Goal: Task Accomplishment & Management: Manage account settings

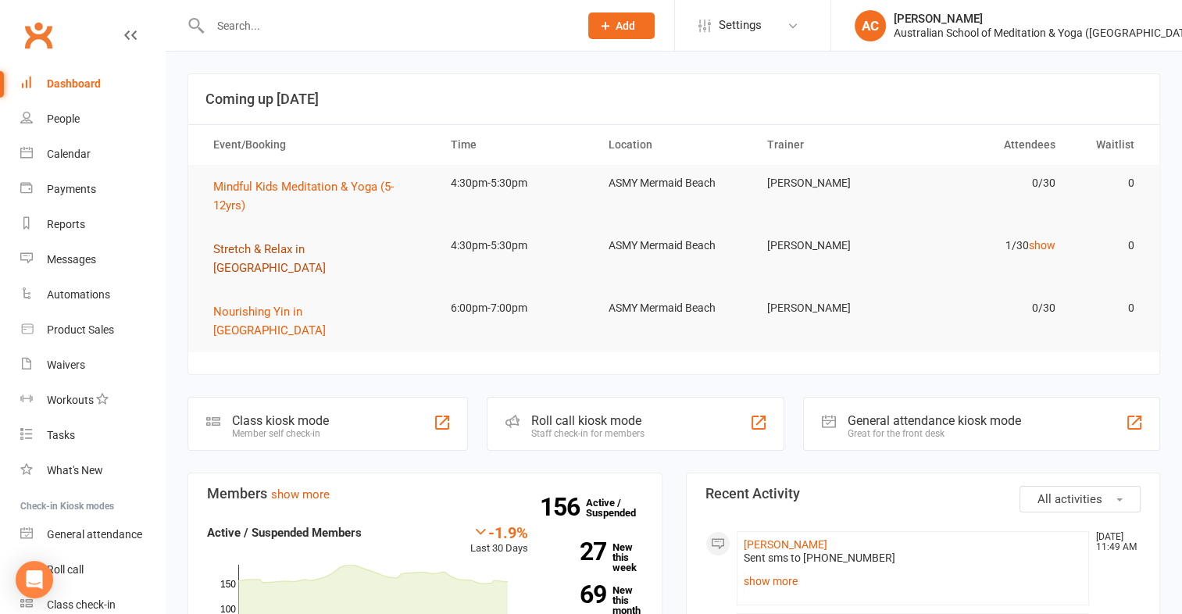
click at [277, 247] on span "Stretch & Relax in Mermaid Beach" at bounding box center [269, 258] width 113 height 33
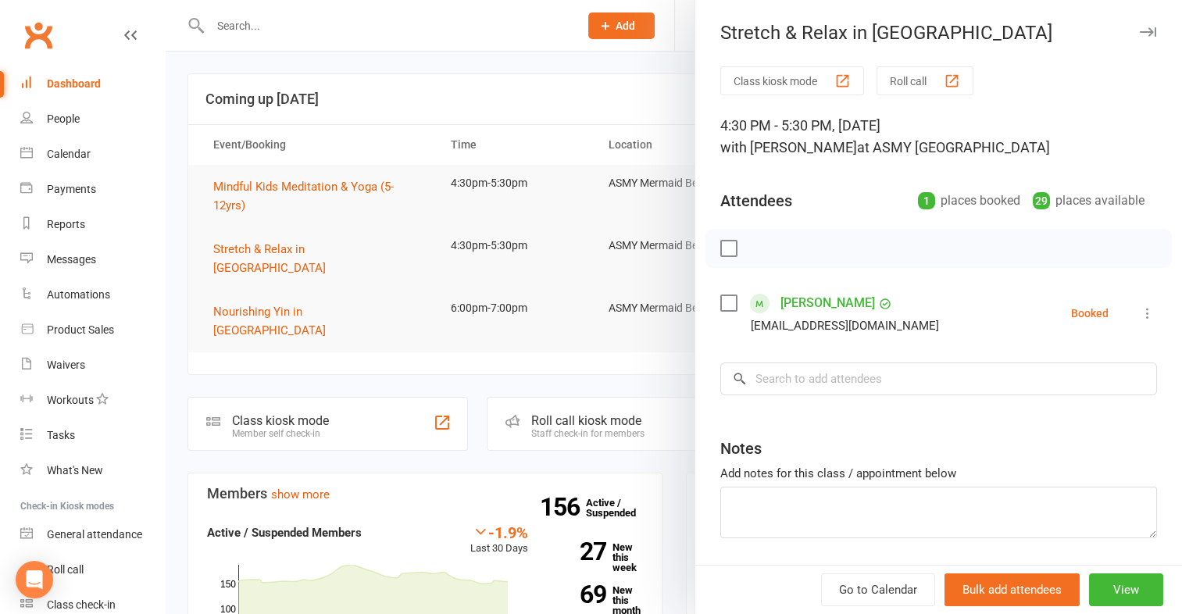
click at [944, 82] on div "button" at bounding box center [952, 81] width 16 height 16
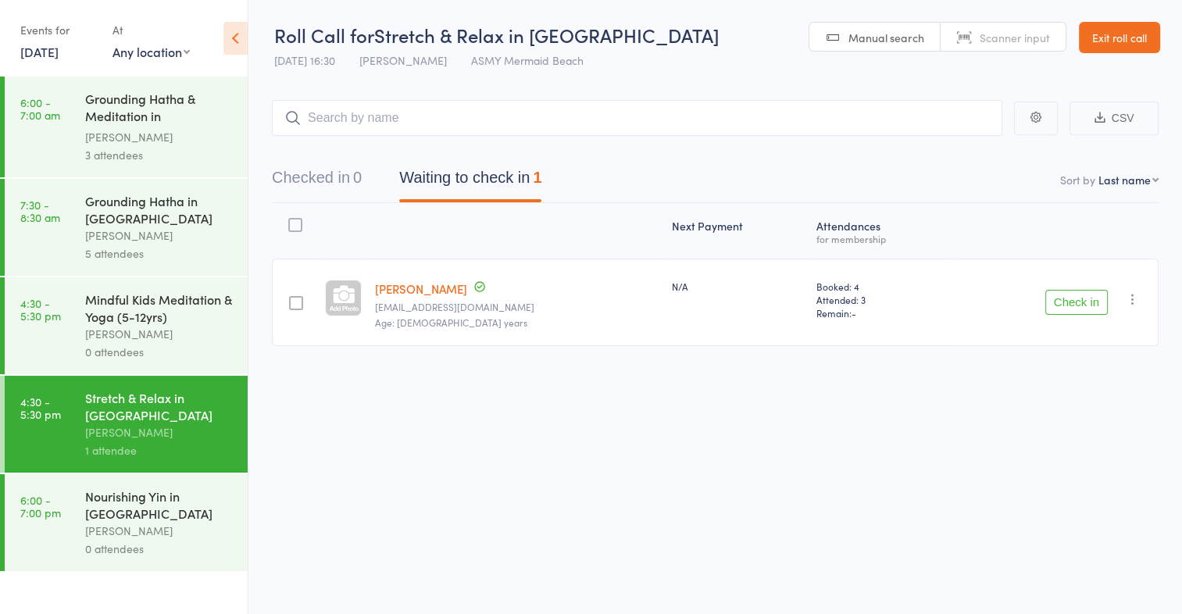
click at [244, 40] on icon at bounding box center [236, 38] width 24 height 33
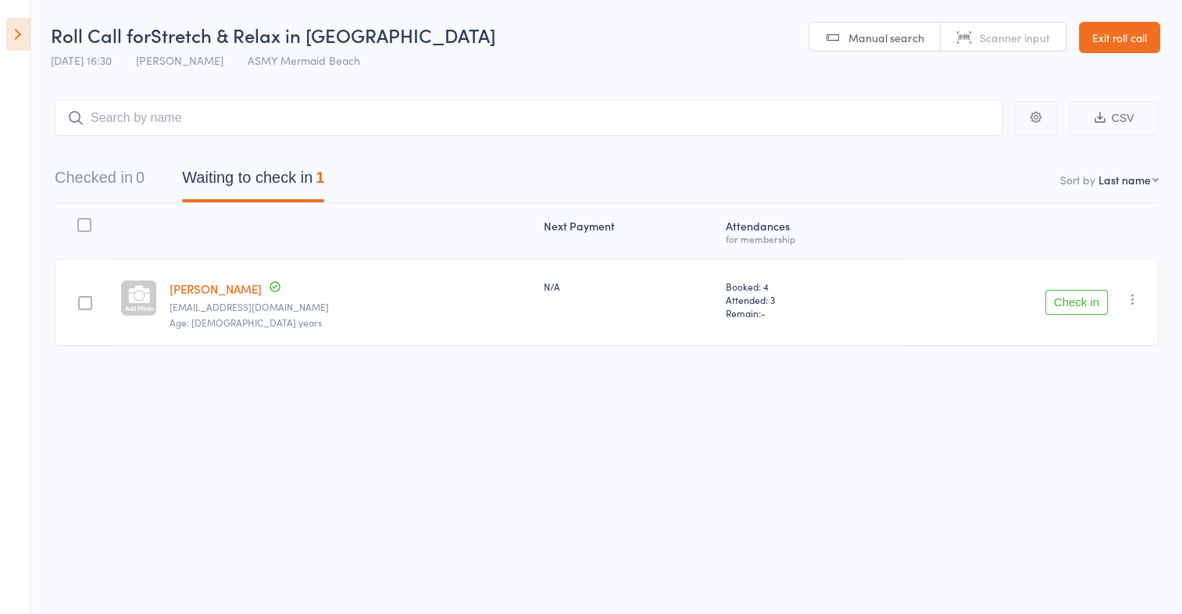
click at [30, 38] on aside "Events for 11 Sep, 2025 11 Sep, 2025 September 2025 Sun Mon Tue Wed Thu Fri Sat…" at bounding box center [15, 307] width 31 height 614
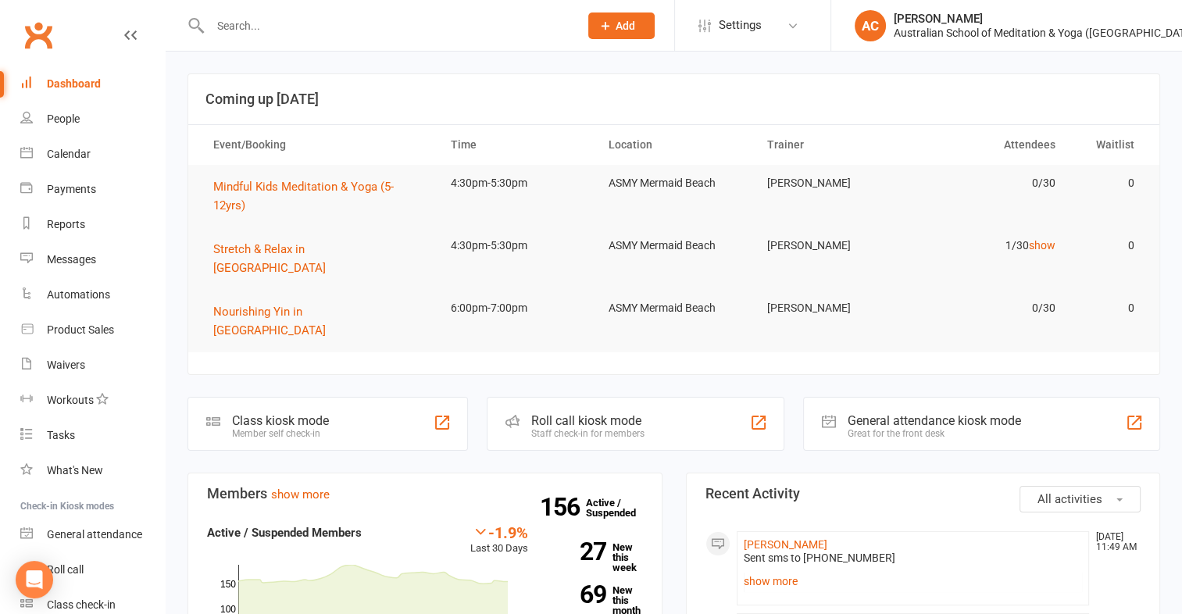
click at [284, 30] on input "text" at bounding box center [387, 26] width 363 height 22
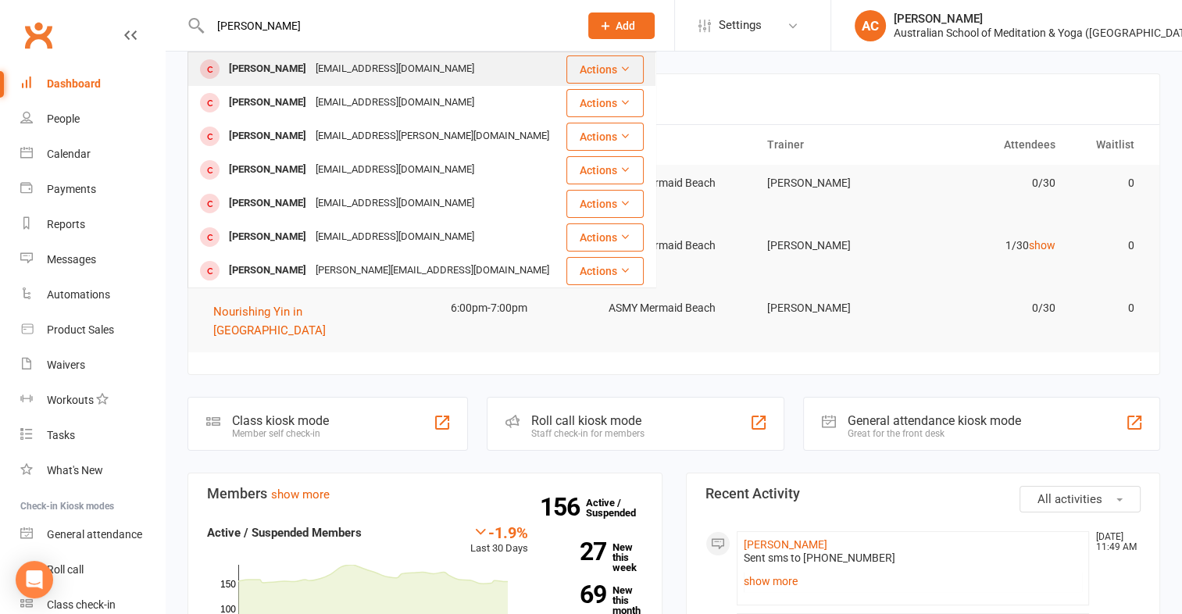
type input "nicola wulf"
click at [567, 73] on button "Actions" at bounding box center [605, 69] width 77 height 28
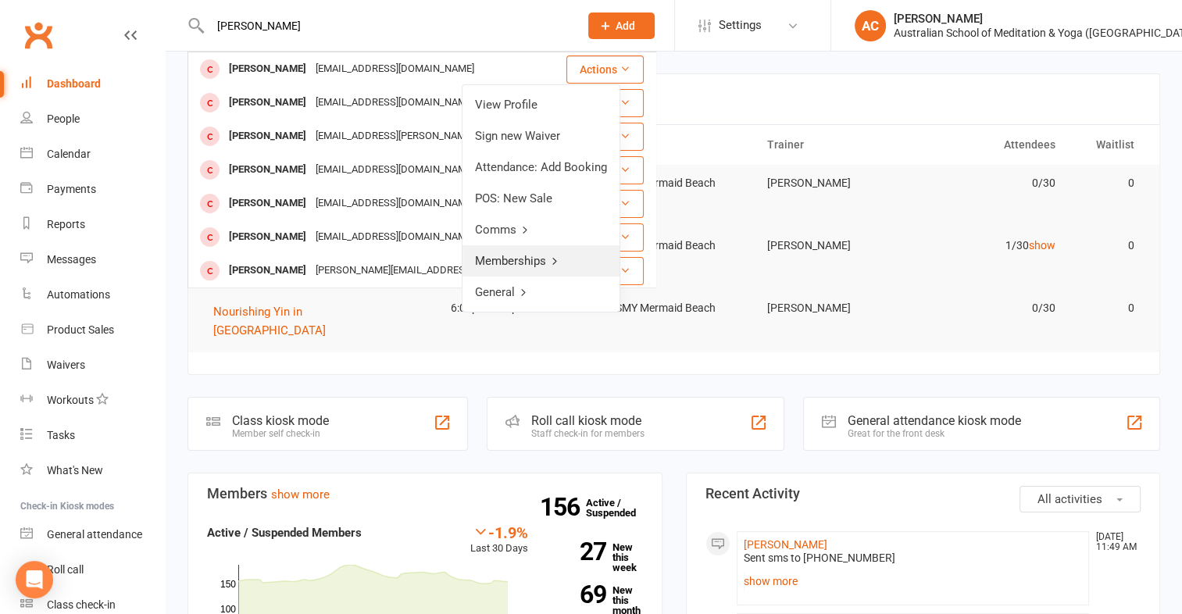
click at [547, 255] on link "Memberships" at bounding box center [541, 260] width 157 height 31
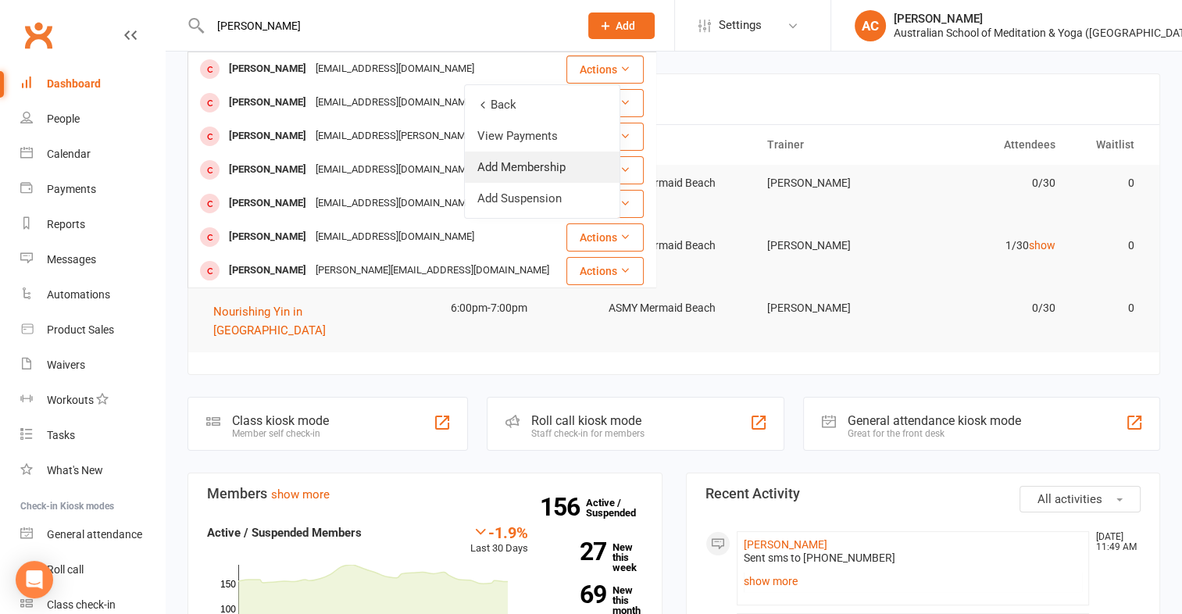
click at [564, 171] on link "Add Membership" at bounding box center [542, 167] width 155 height 31
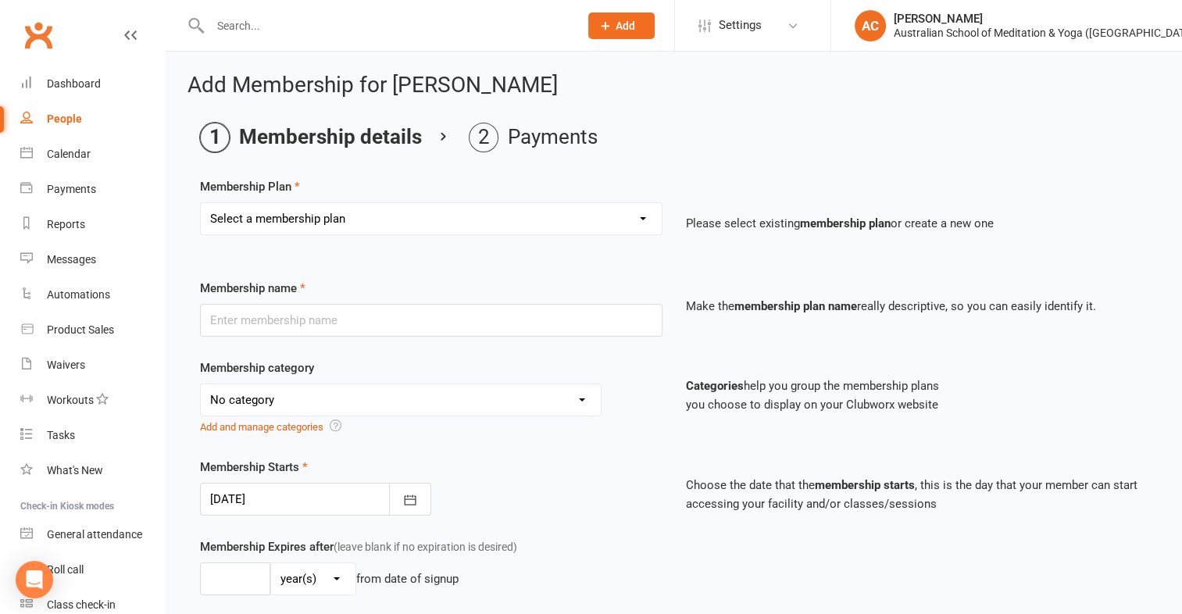
click at [525, 216] on select "Select a membership plan Create new Membership Plan First Time Intro Offer (1 m…" at bounding box center [431, 218] width 461 height 31
select select "3"
click at [201, 203] on select "Select a membership plan Create new Membership Plan First Time Intro Offer (1 m…" at bounding box center [431, 218] width 461 height 31
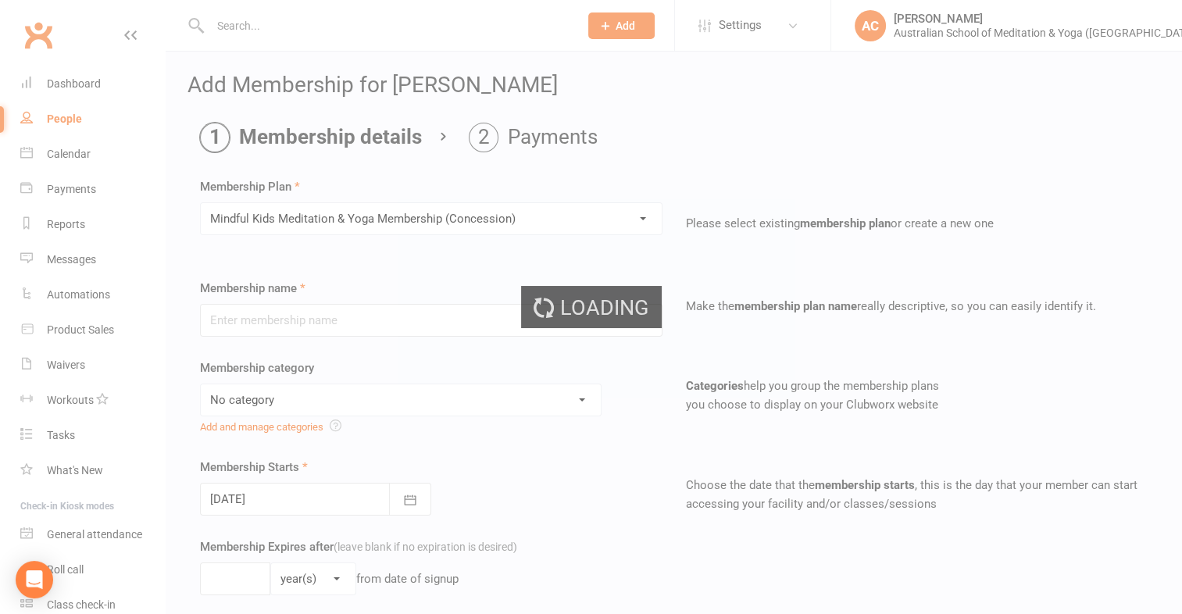
type input "Mindful Kids Meditation & Yoga Membership (Concession)"
select select "5"
type input "0"
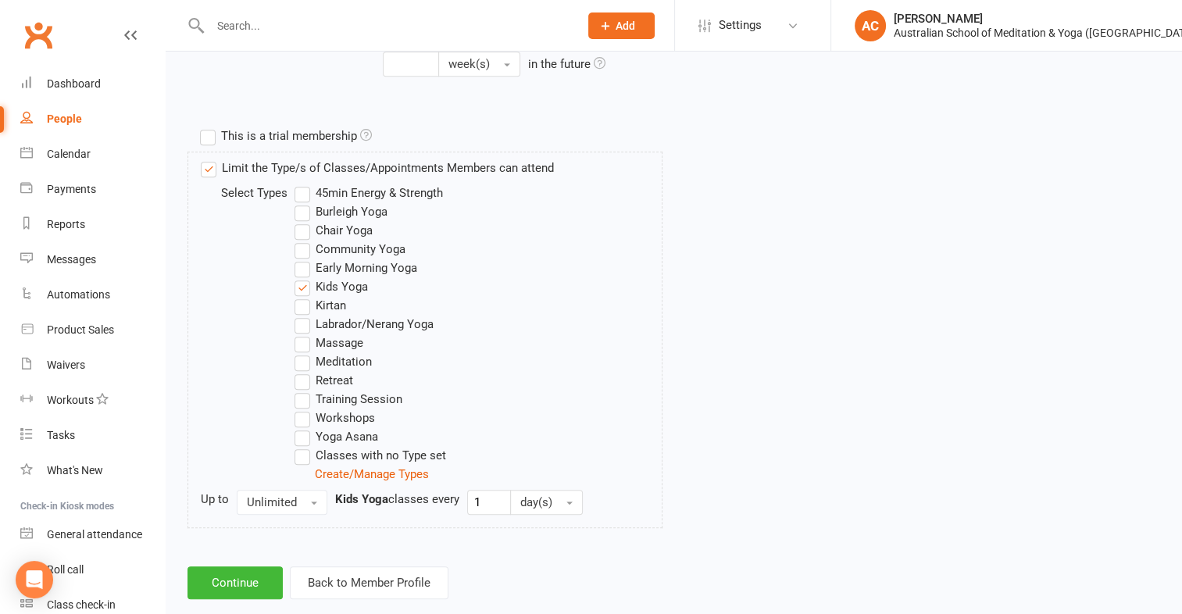
scroll to position [746, 0]
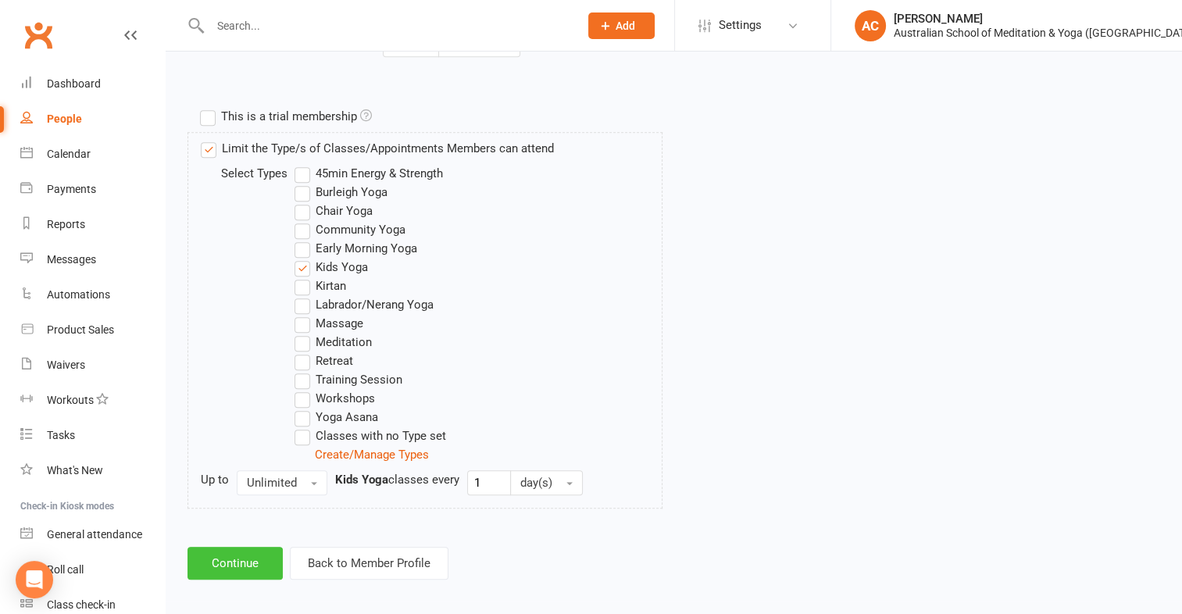
click at [247, 563] on button "Continue" at bounding box center [235, 563] width 95 height 33
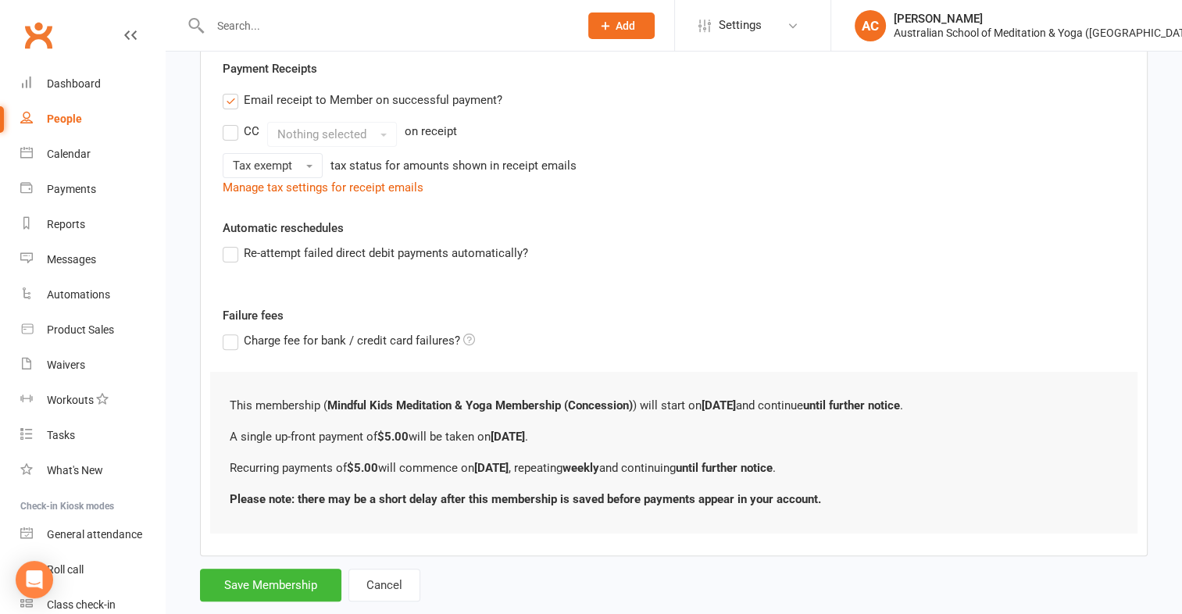
scroll to position [488, 0]
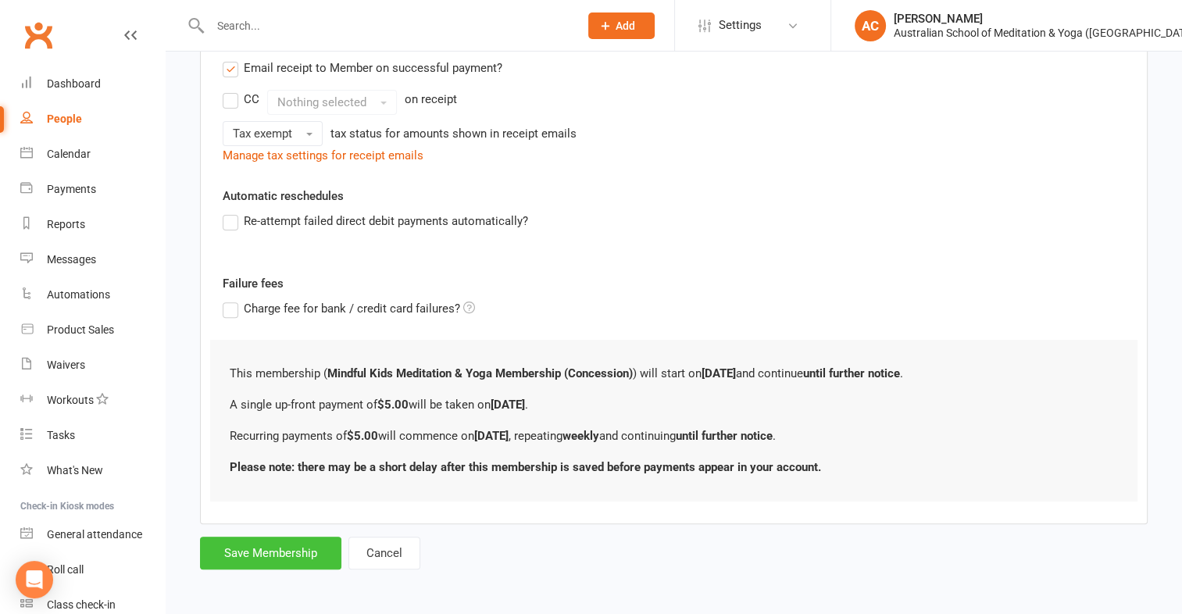
click at [281, 537] on button "Save Membership" at bounding box center [270, 553] width 141 height 33
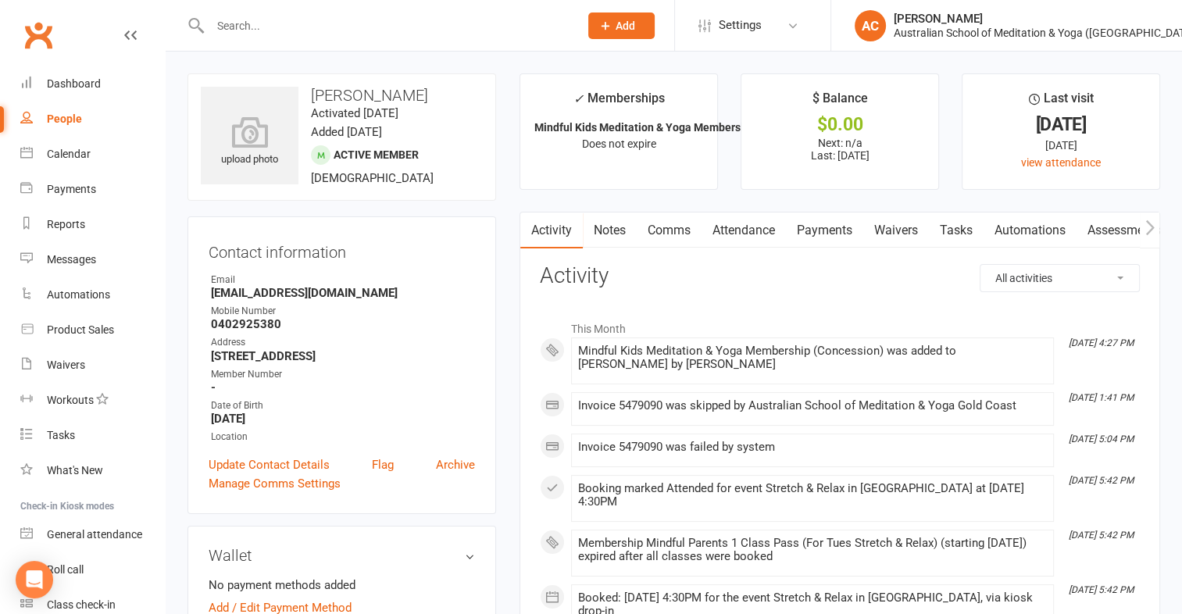
click at [822, 234] on link "Payments" at bounding box center [824, 231] width 77 height 36
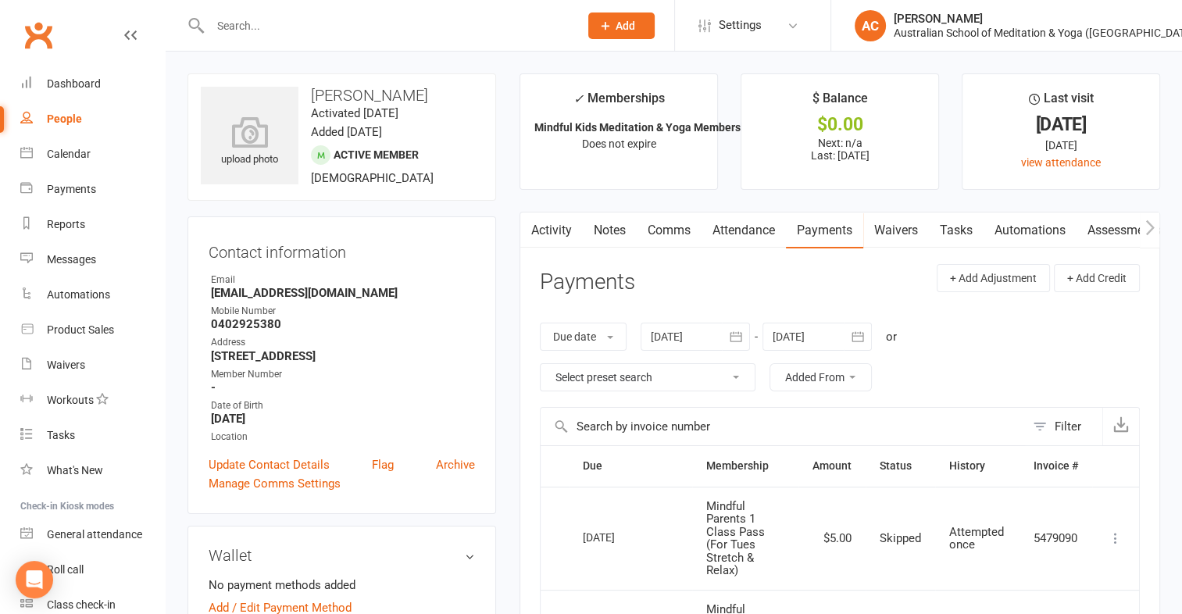
click at [744, 227] on link "Attendance" at bounding box center [744, 231] width 84 height 36
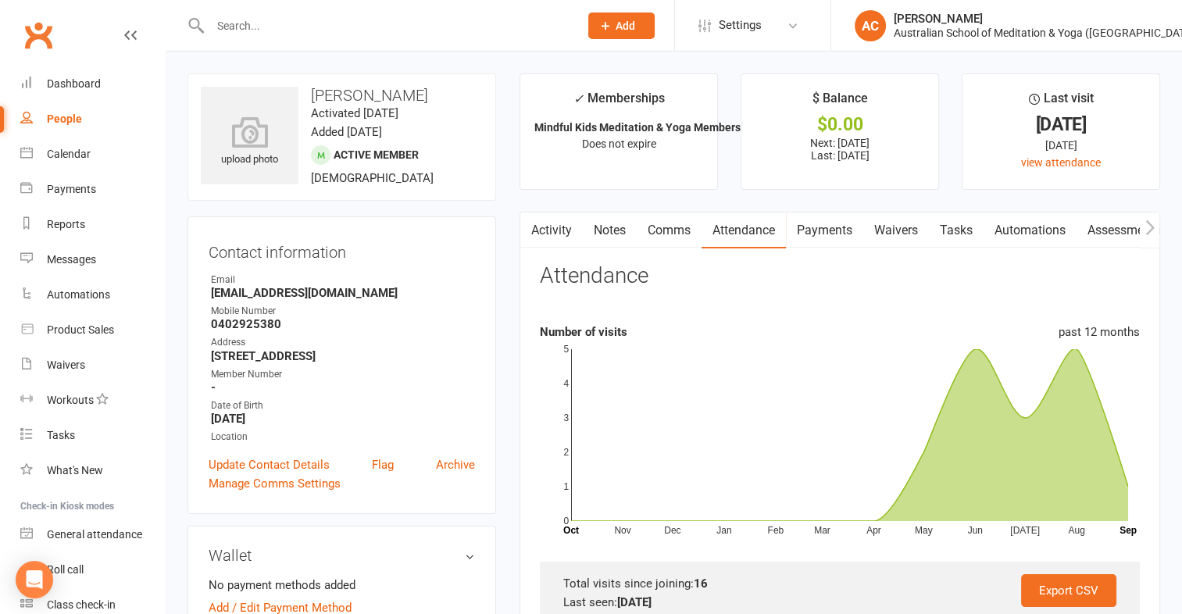
click at [829, 230] on link "Payments" at bounding box center [824, 231] width 77 height 36
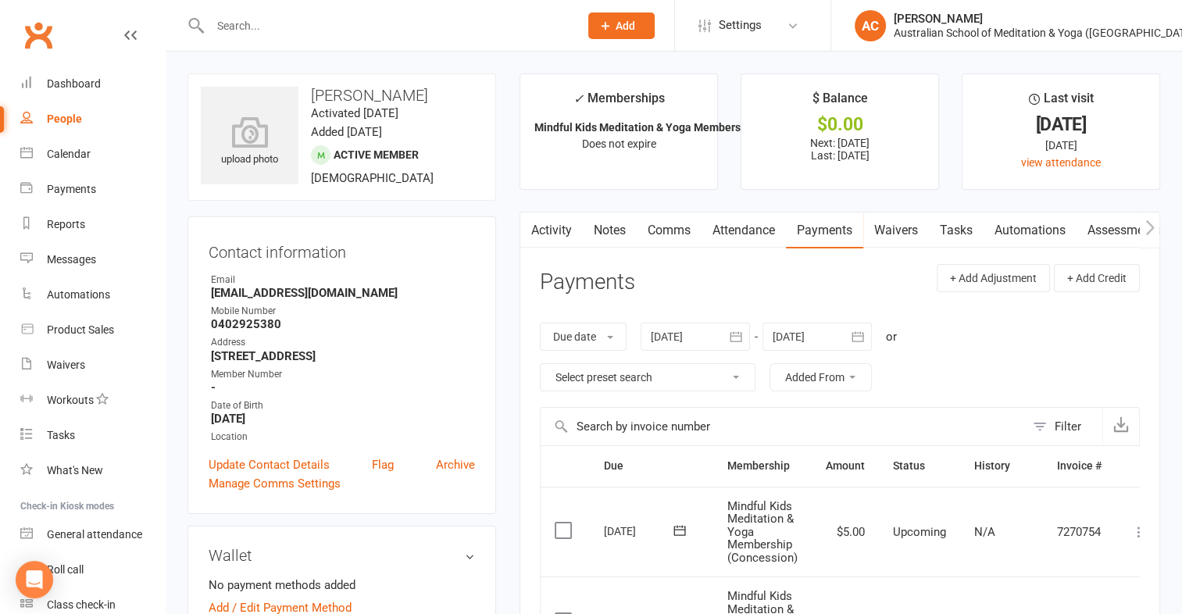
click at [824, 230] on link "Payments" at bounding box center [824, 231] width 77 height 36
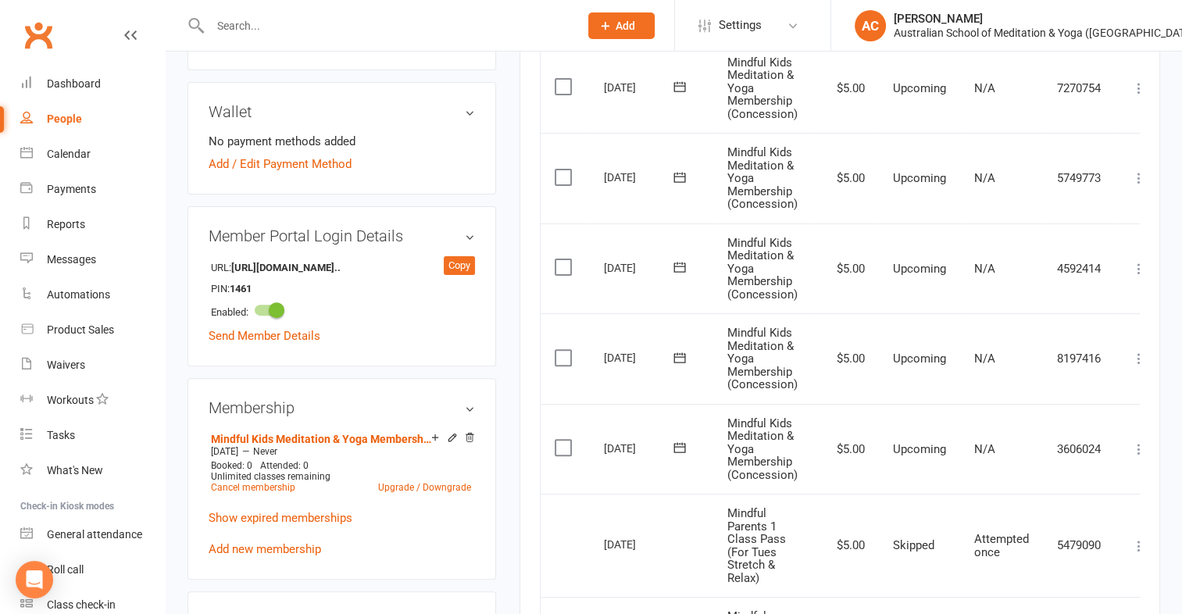
scroll to position [453, 0]
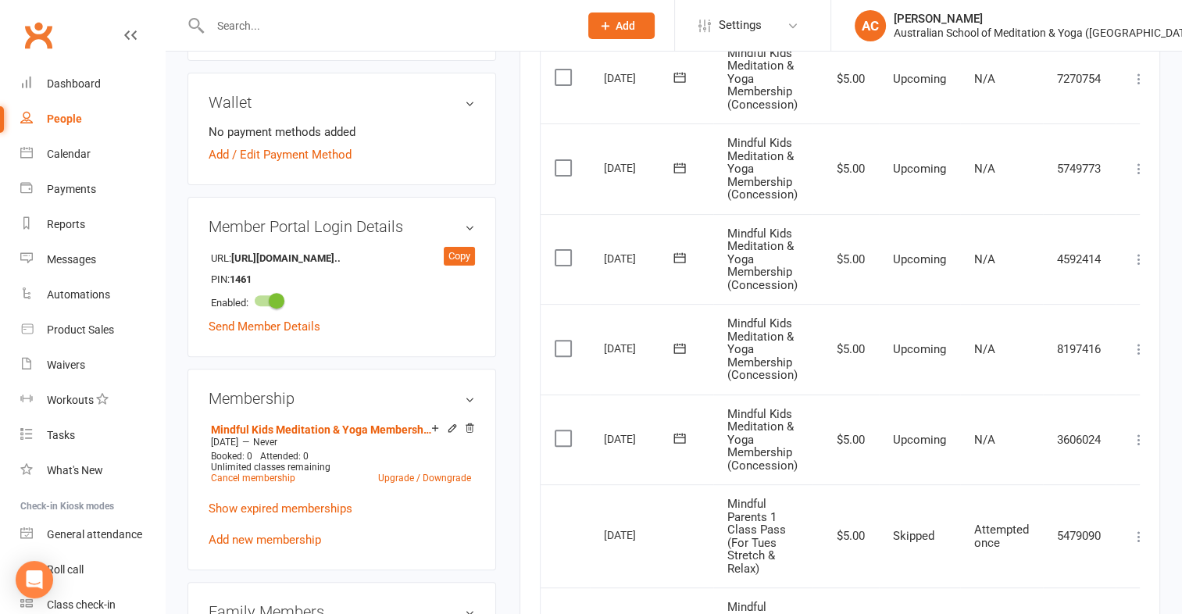
click at [1132, 437] on icon at bounding box center [1140, 440] width 16 height 16
click at [1072, 495] on link "Mark as Paid (POS)" at bounding box center [1070, 501] width 155 height 31
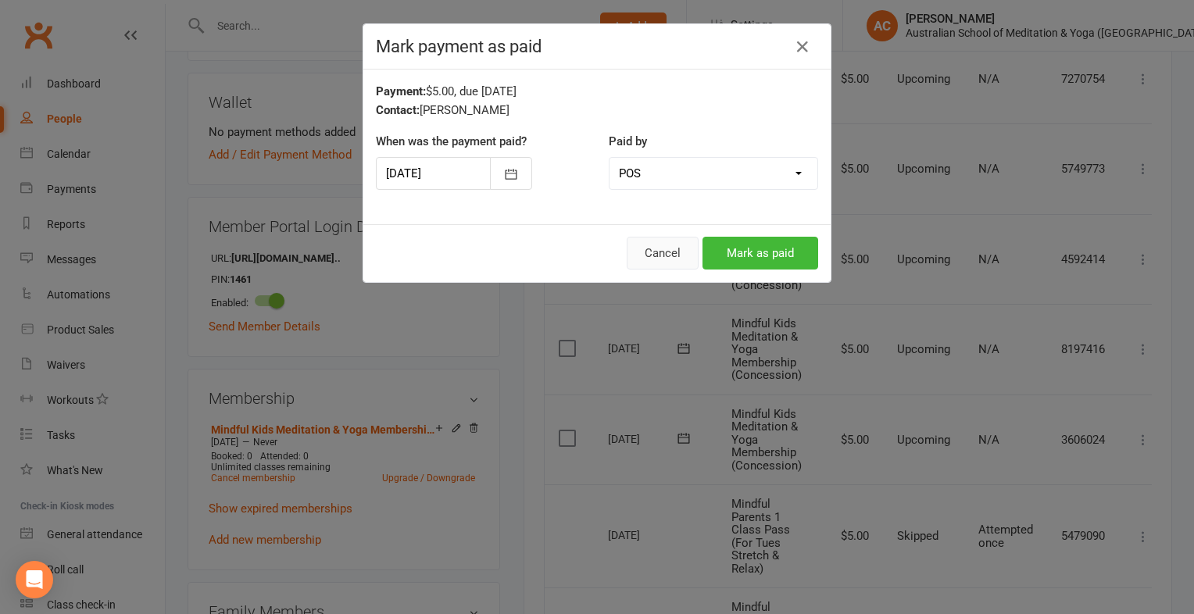
click at [671, 250] on button "Cancel" at bounding box center [663, 253] width 72 height 33
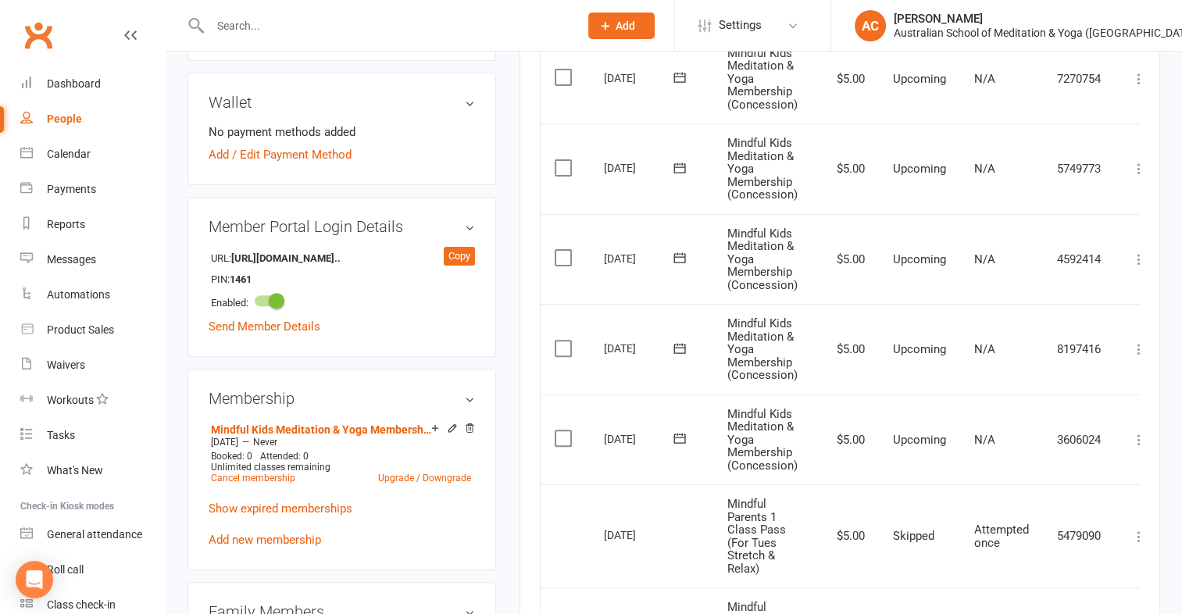
click at [1135, 439] on icon at bounding box center [1140, 440] width 16 height 16
click at [1063, 464] on link "Mark as Paid (Cash)" at bounding box center [1070, 470] width 155 height 31
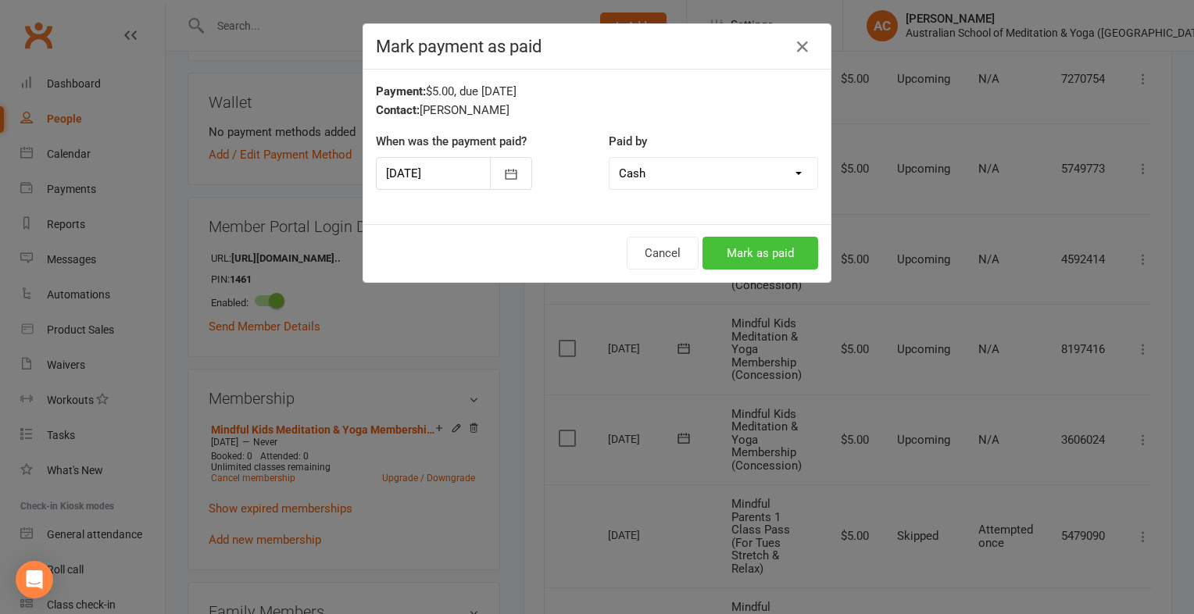
click at [747, 256] on button "Mark as paid" at bounding box center [761, 253] width 116 height 33
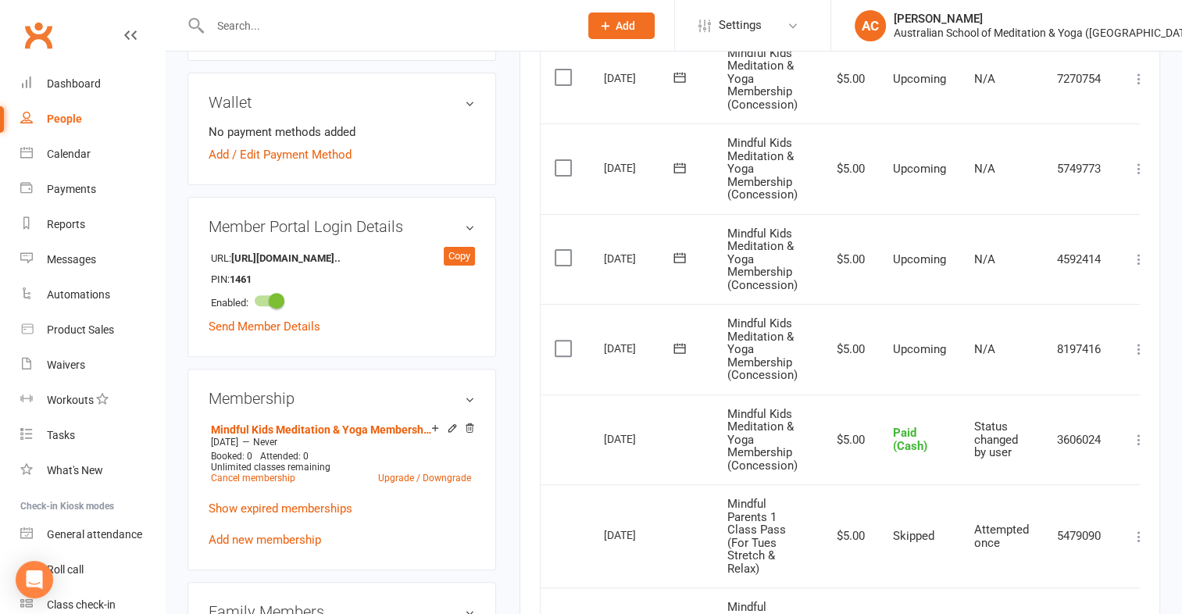
click at [239, 22] on input "text" at bounding box center [387, 26] width 363 height 22
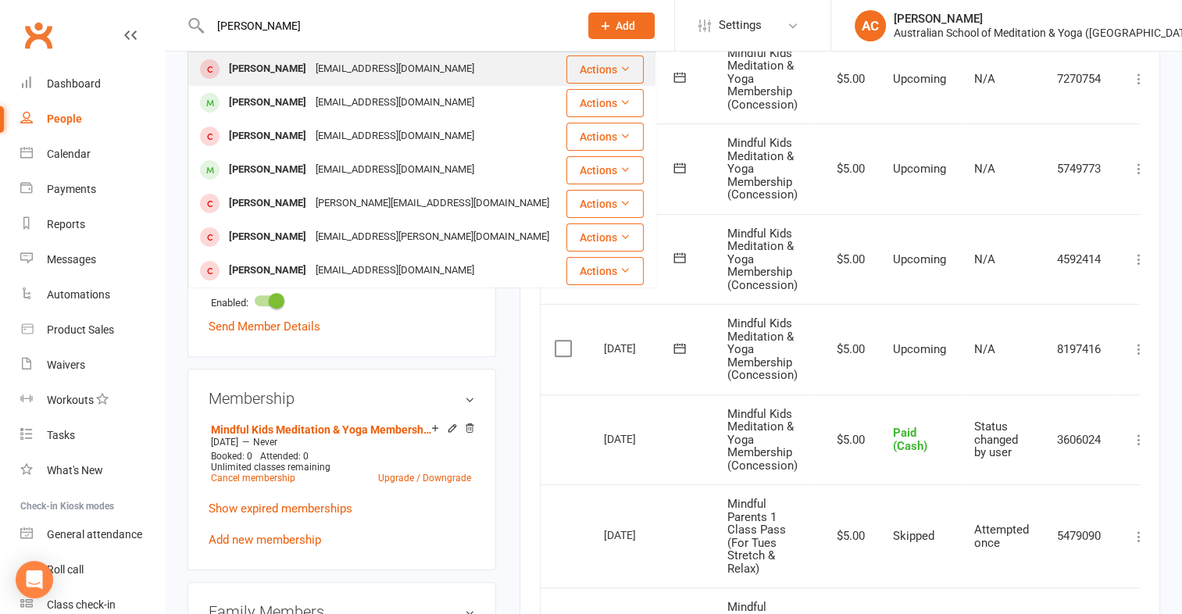
type input "[PERSON_NAME]"
click at [570, 69] on button "Actions" at bounding box center [605, 69] width 77 height 28
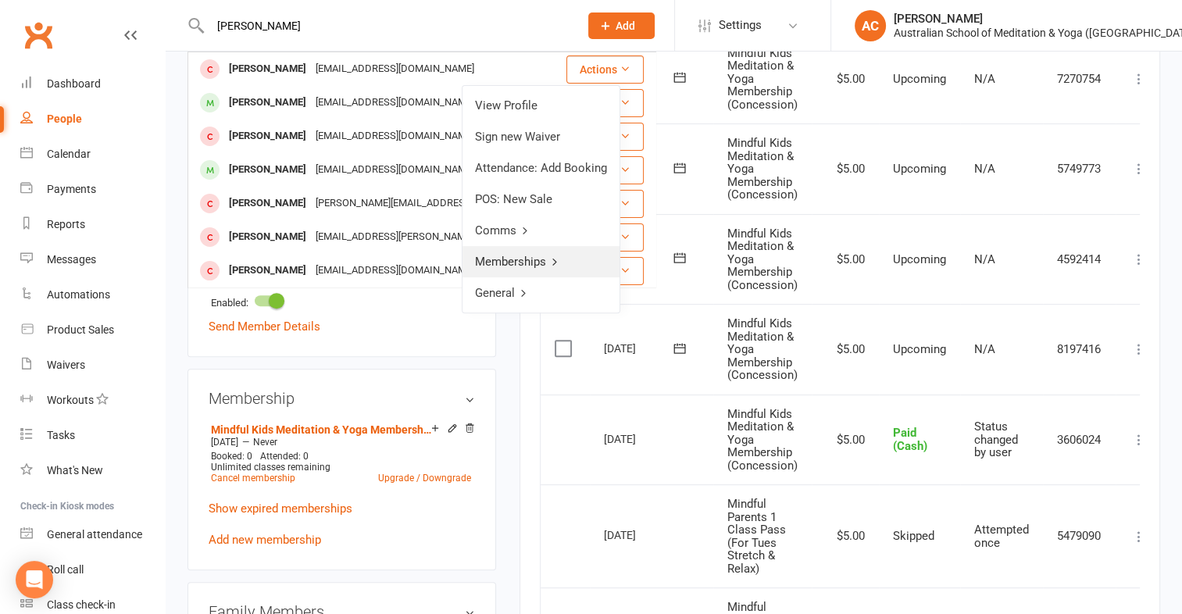
click at [519, 257] on link "Memberships" at bounding box center [541, 261] width 157 height 31
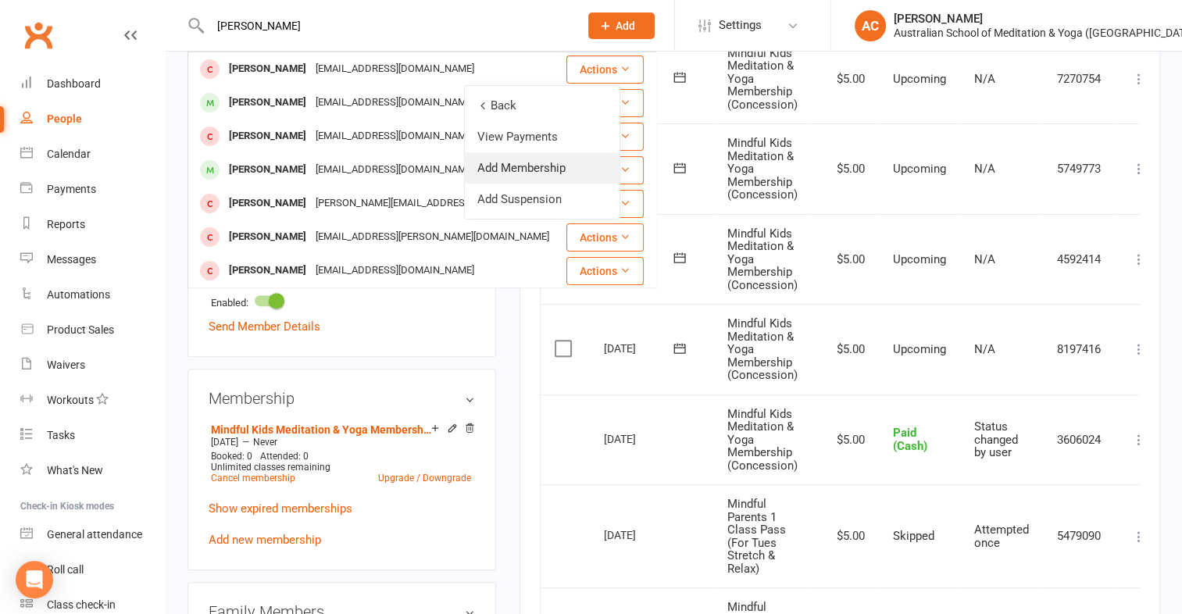
click at [535, 171] on link "Add Membership" at bounding box center [542, 167] width 155 height 31
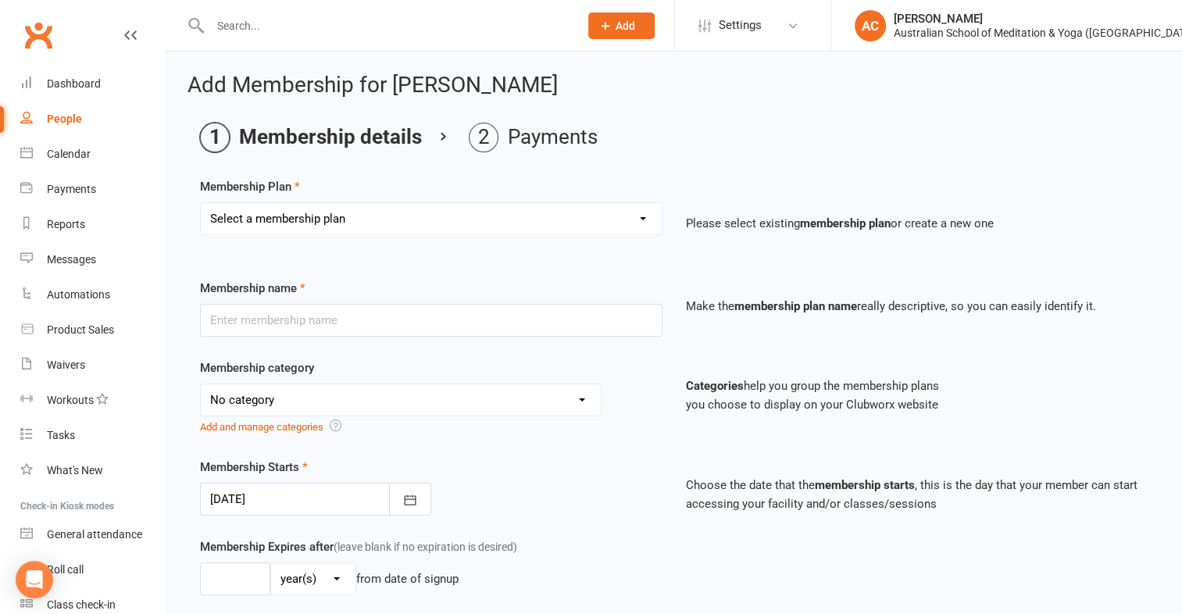
click at [591, 222] on select "Select a membership plan Create new Membership Plan First Time Intro Offer (1 m…" at bounding box center [431, 218] width 461 height 31
select select "3"
click at [201, 203] on select "Select a membership plan Create new Membership Plan First Time Intro Offer (1 m…" at bounding box center [431, 218] width 461 height 31
type input "Mindful Kids Meditation & Yoga Membership (Concession)"
select select "5"
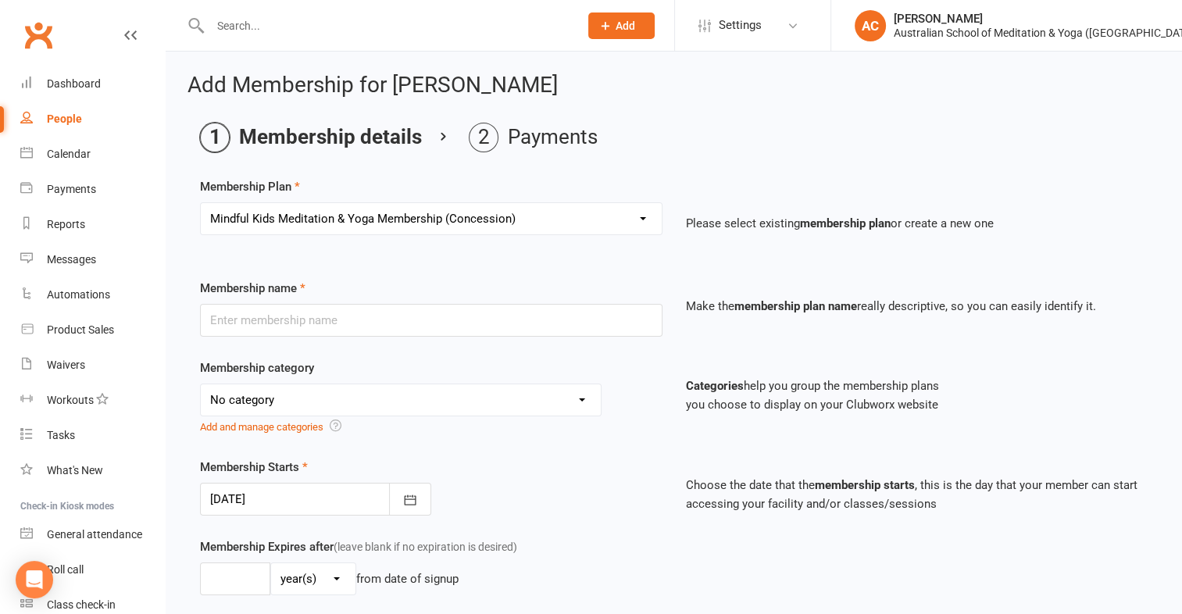
type input "0"
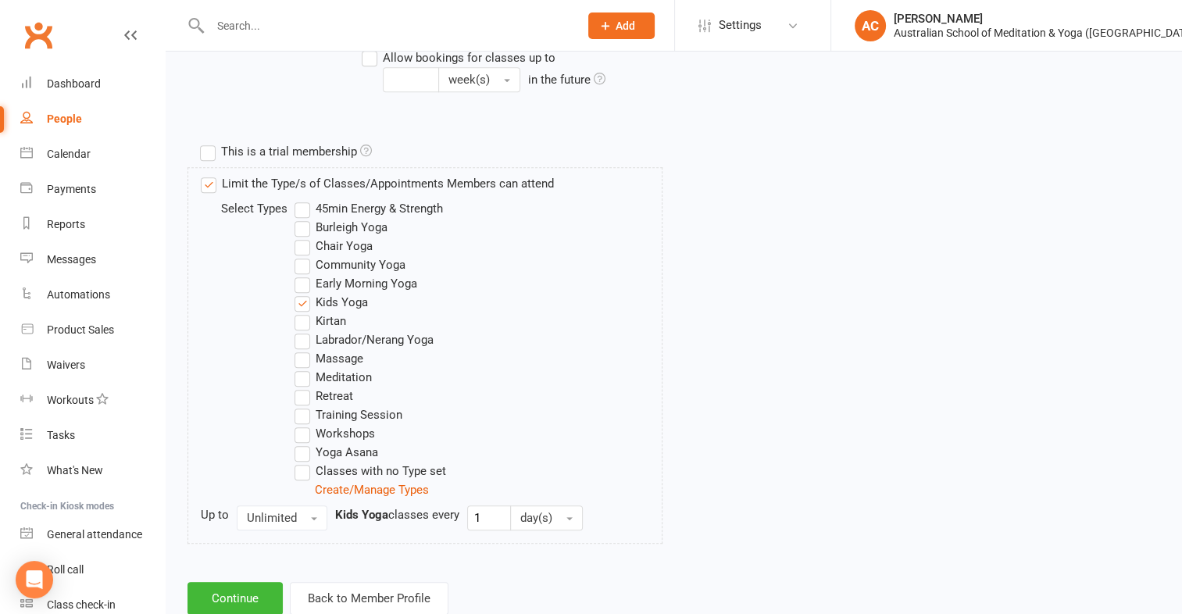
scroll to position [753, 0]
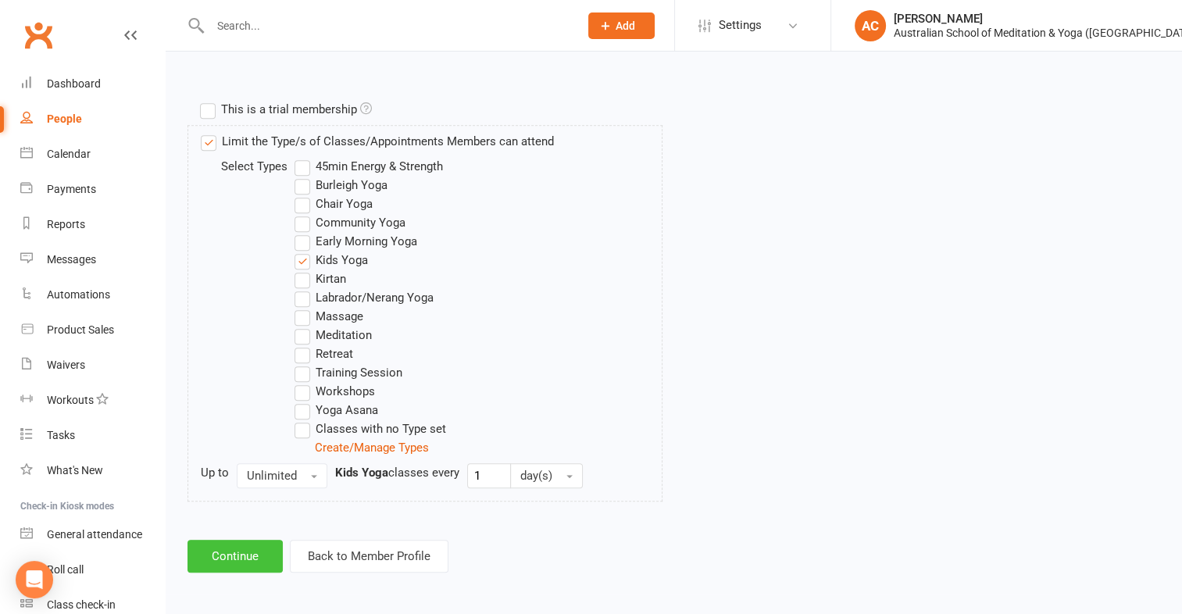
click at [241, 556] on button "Continue" at bounding box center [235, 556] width 95 height 33
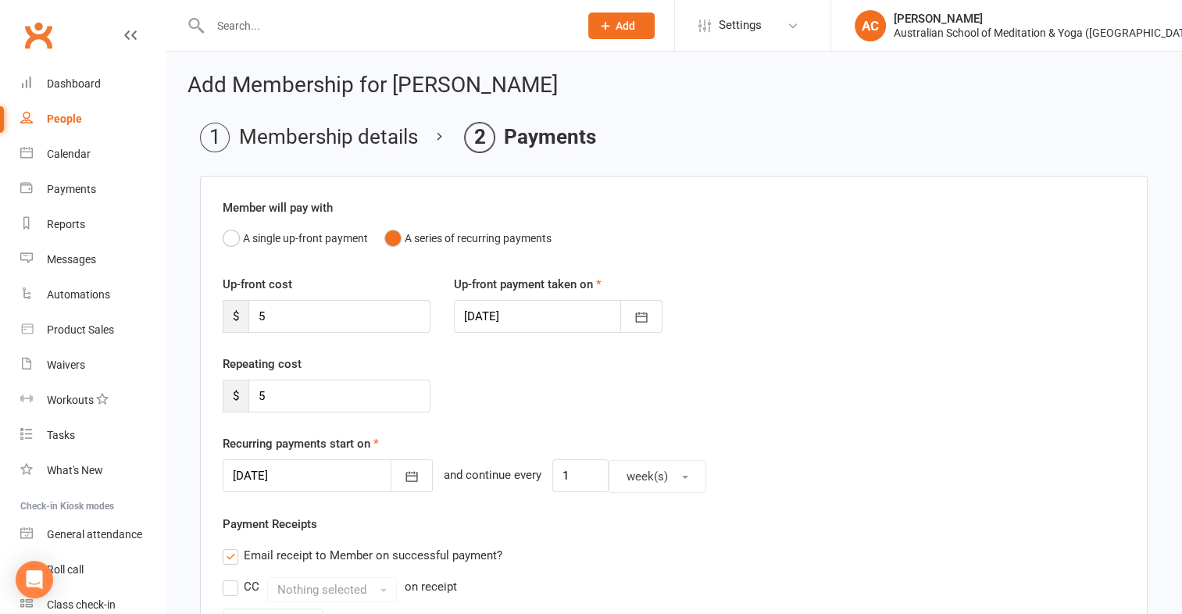
scroll to position [488, 0]
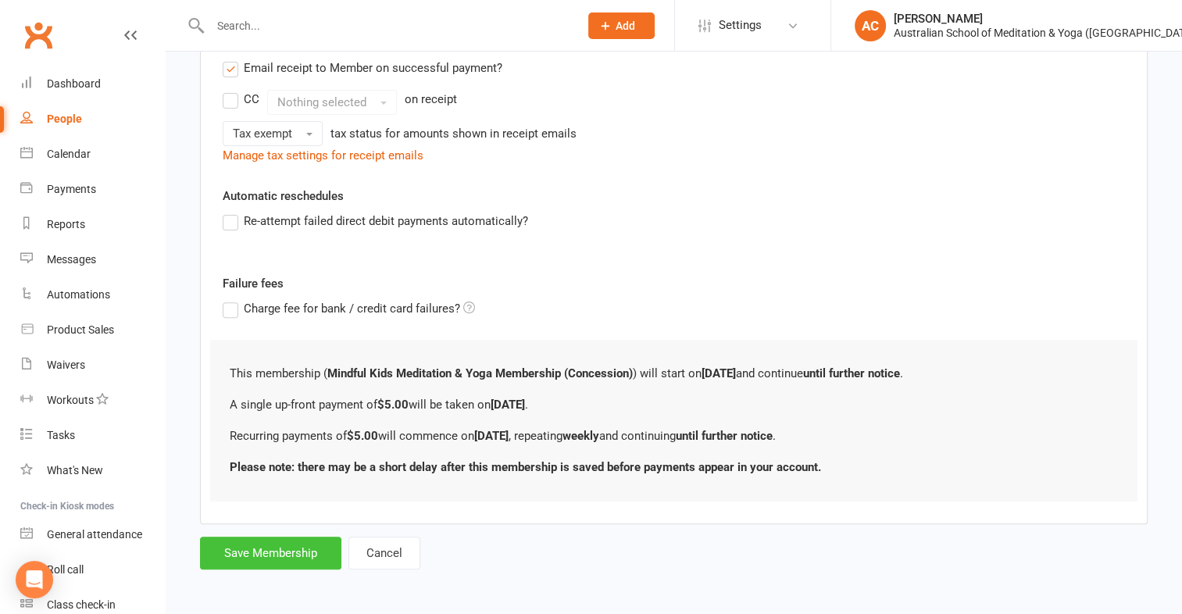
click at [282, 542] on button "Save Membership" at bounding box center [270, 553] width 141 height 33
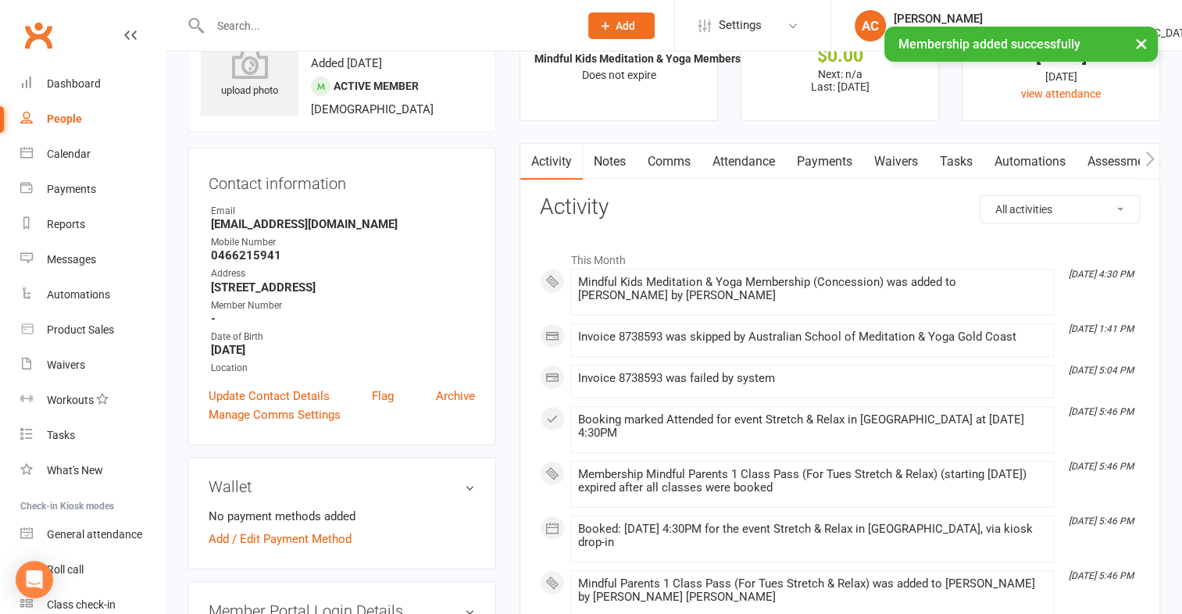
scroll to position [81, 0]
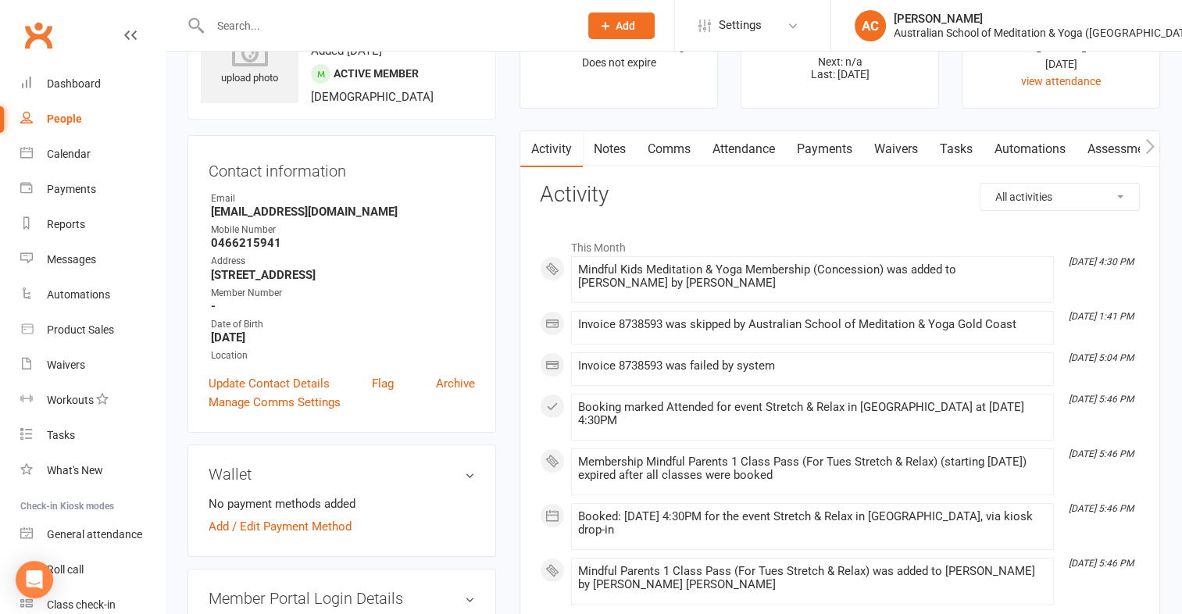
click at [842, 151] on link "Payments" at bounding box center [824, 149] width 77 height 36
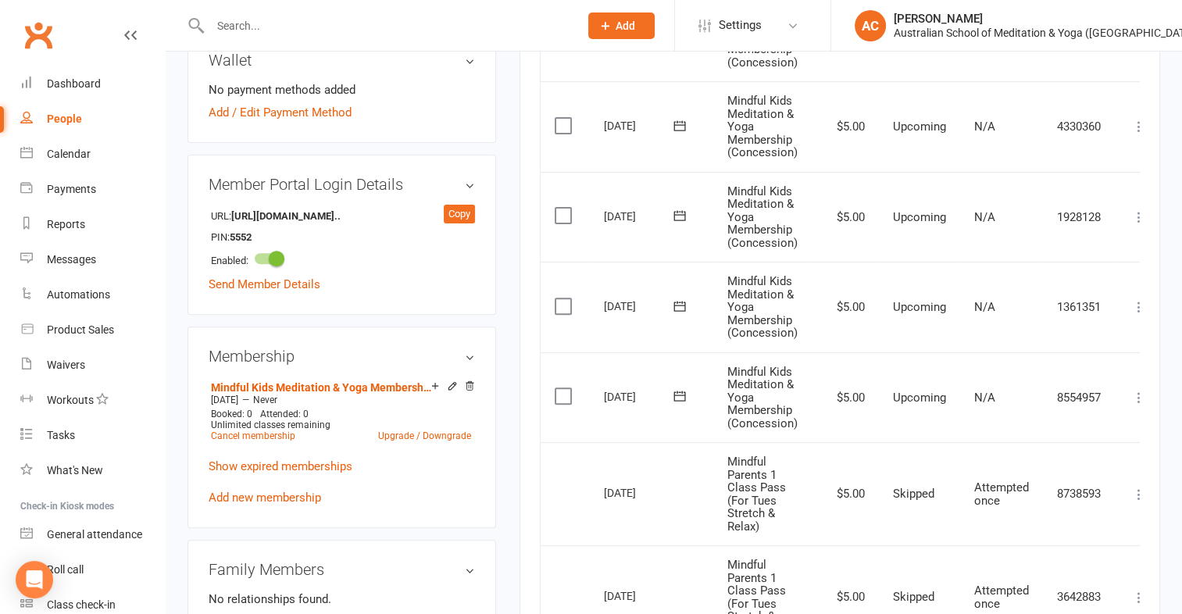
scroll to position [503, 0]
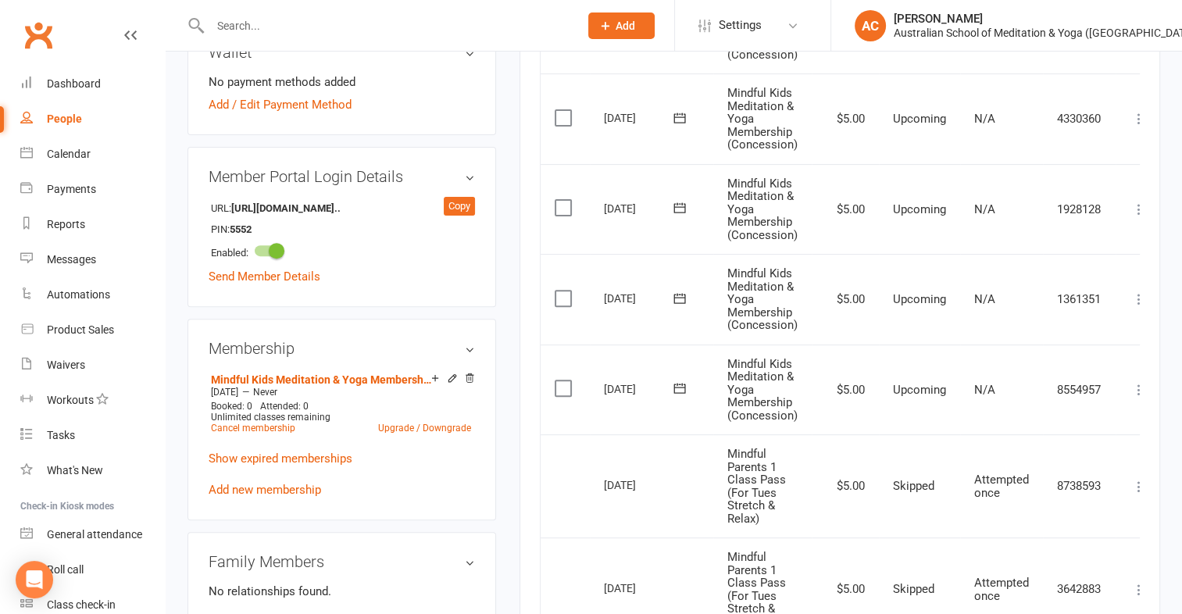
click at [1141, 389] on div "Activity Notes Comms Attendance Payments Waivers Tasks Automations Assessments …" at bounding box center [840, 311] width 641 height 1205
click at [1136, 387] on icon at bounding box center [1140, 390] width 16 height 16
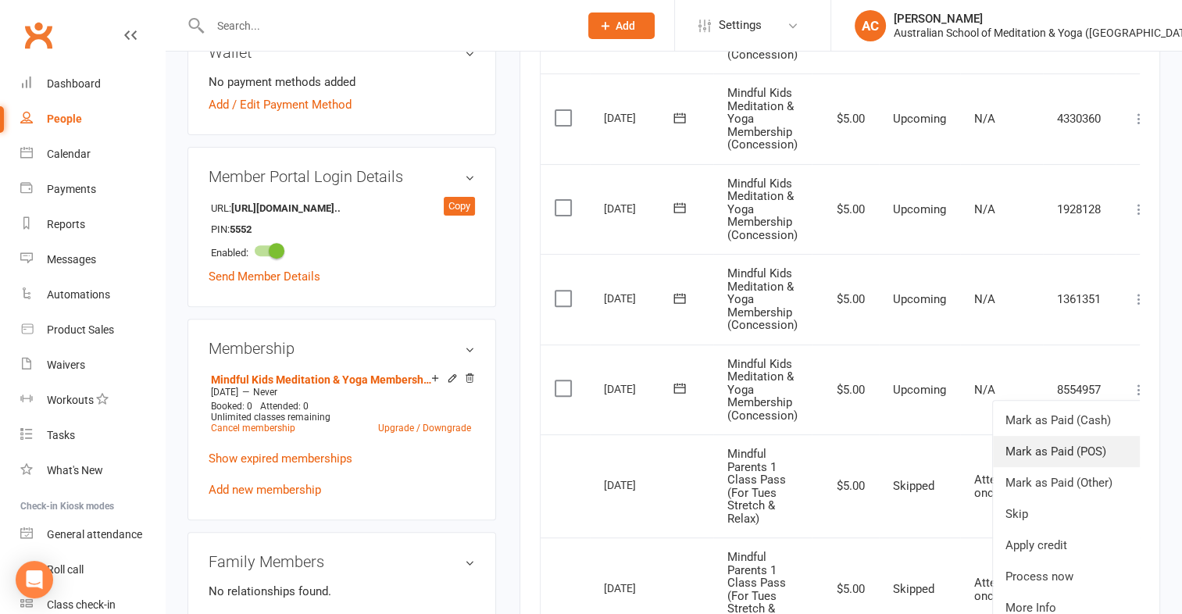
click at [1053, 441] on link "Mark as Paid (POS)" at bounding box center [1070, 451] width 155 height 31
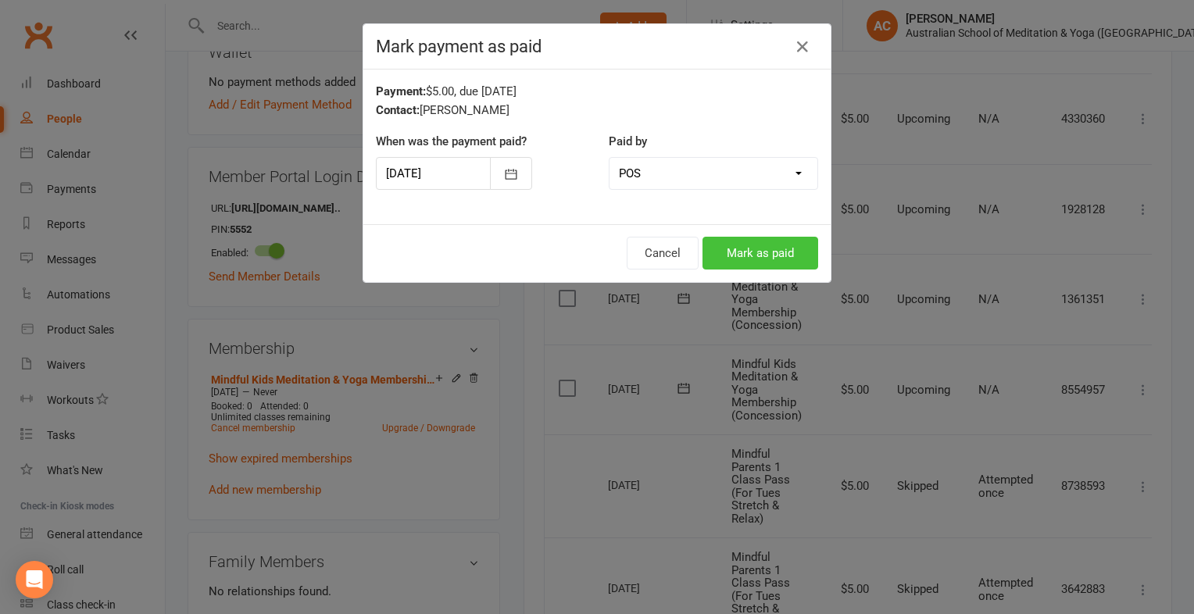
click at [727, 255] on button "Mark as paid" at bounding box center [761, 253] width 116 height 33
